Goal: Find specific page/section: Find specific page/section

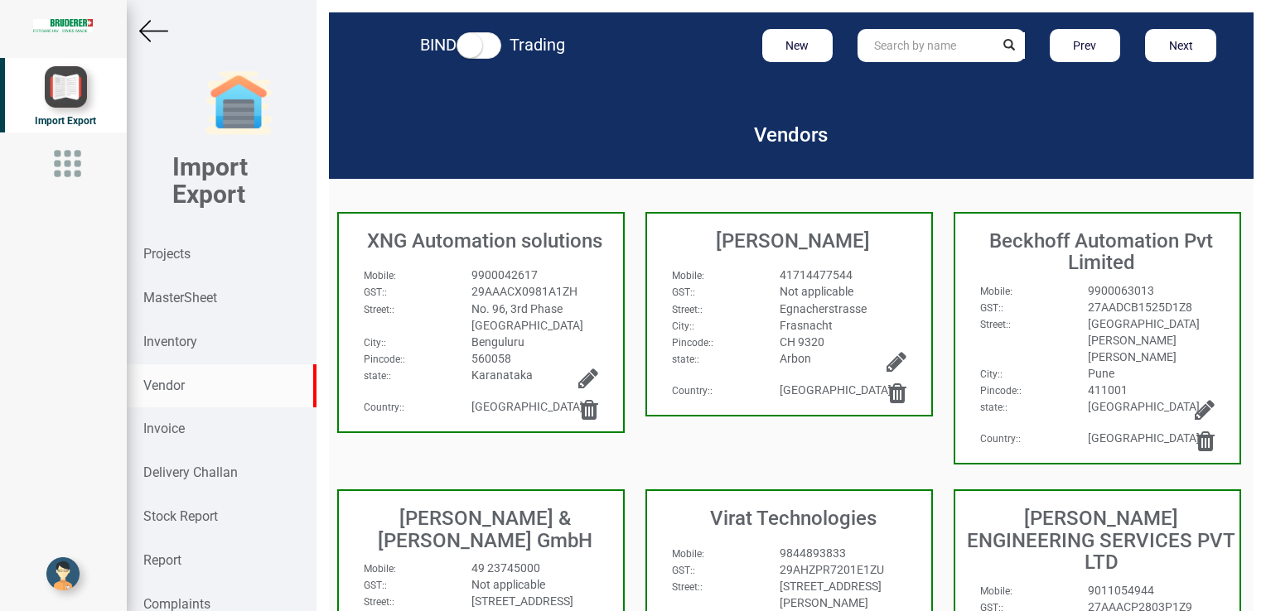
drag, startPoint x: 838, startPoint y: 0, endPoint x: 850, endPoint y: 130, distance: 130.6
click at [850, 130] on h3 "Vendors" at bounding box center [791, 135] width 267 height 22
click at [176, 353] on div "Inventory" at bounding box center [222, 343] width 190 height 44
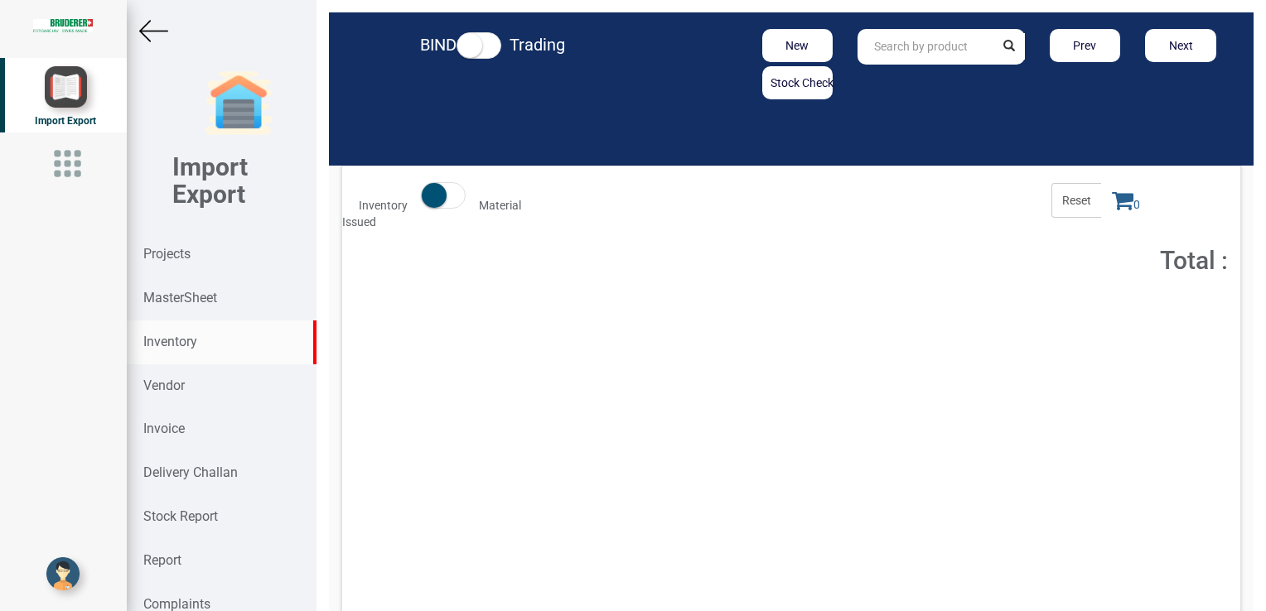
click at [947, 54] on input "text" at bounding box center [926, 47] width 136 height 36
click at [883, 45] on input "text" at bounding box center [926, 47] width 136 height 36
click at [945, 46] on input "94.3075.220.0" at bounding box center [926, 47] width 136 height 36
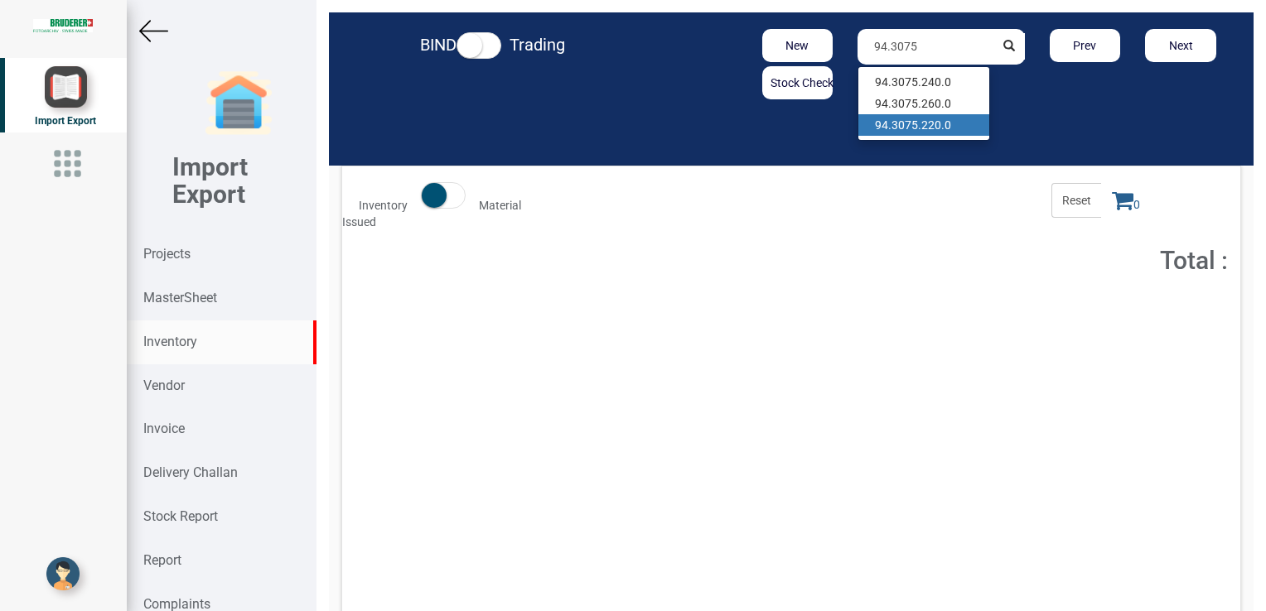
click at [946, 131] on link "94.3075 .220.0" at bounding box center [923, 125] width 131 height 22
type input "94.3075.220.0"
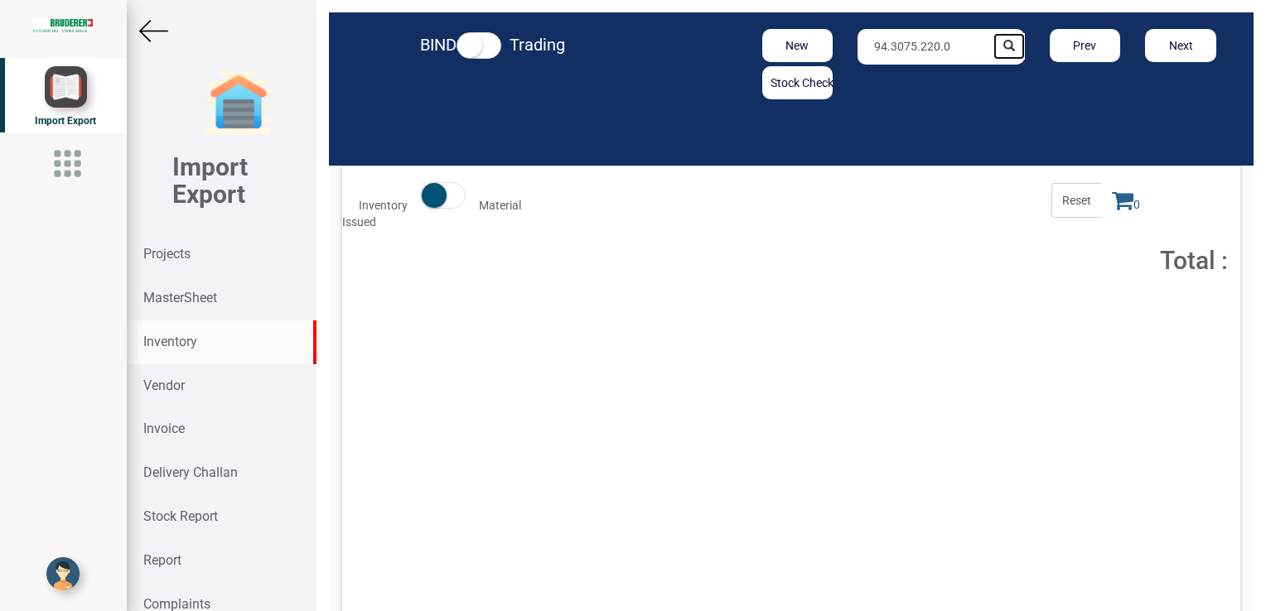
click at [1003, 48] on icon "submit" at bounding box center [1009, 46] width 12 height 12
